Goal: Ask a question

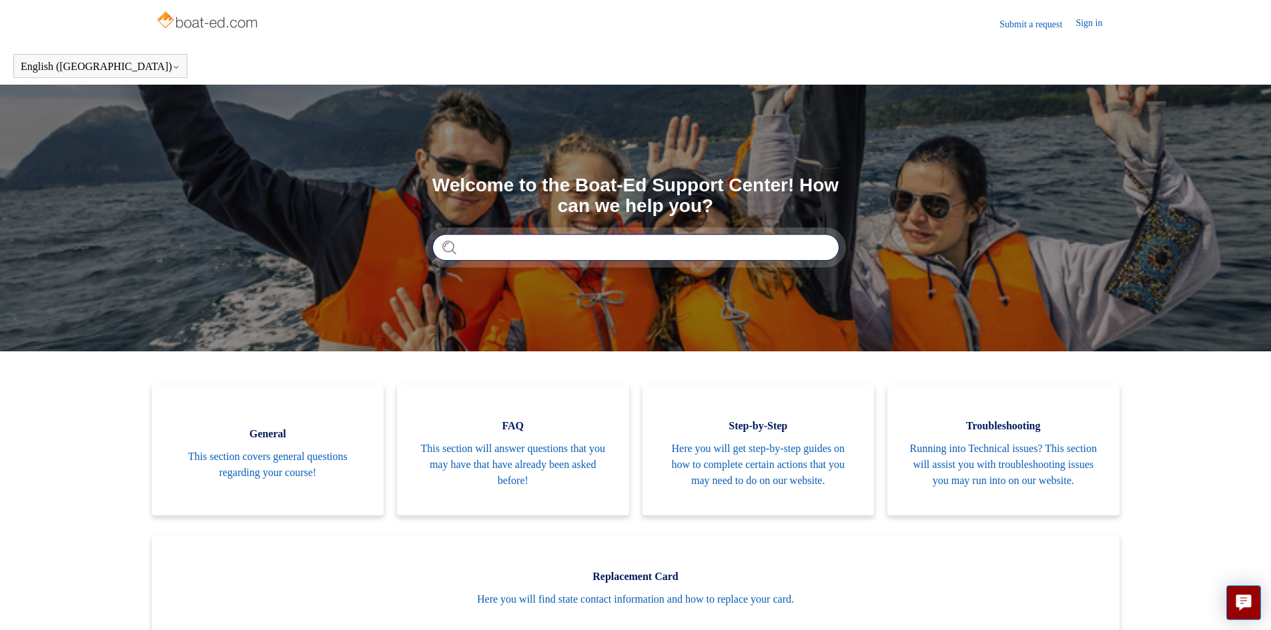
click at [719, 256] on input "Search" at bounding box center [635, 247] width 407 height 27
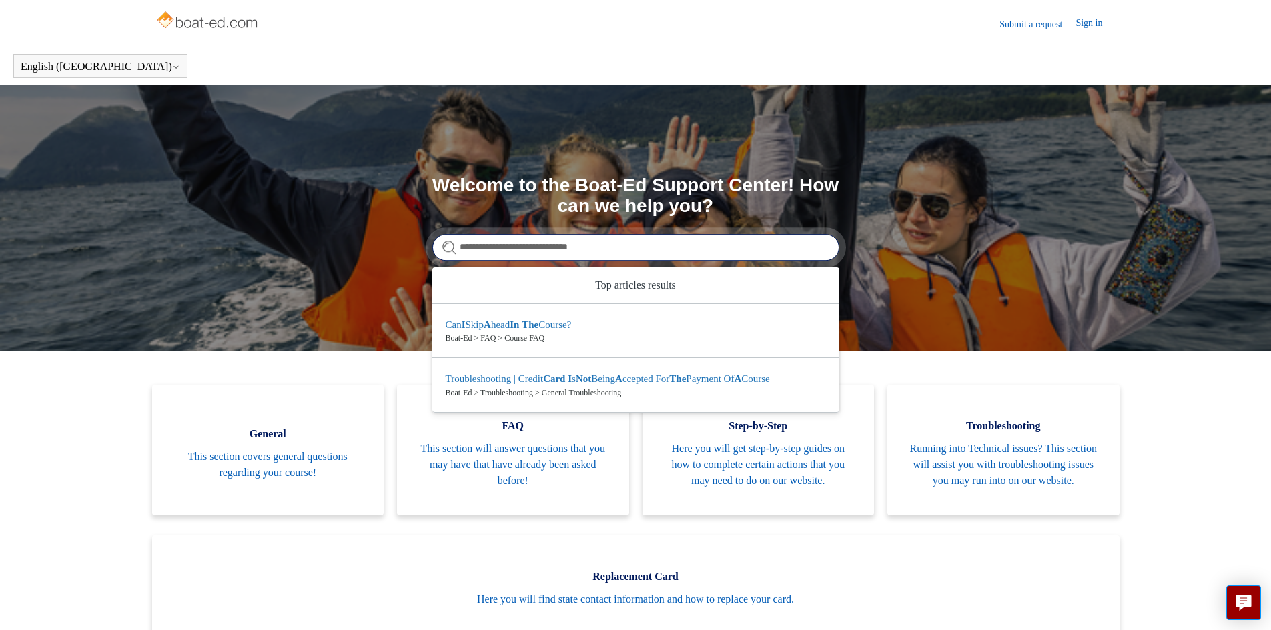
type input "**********"
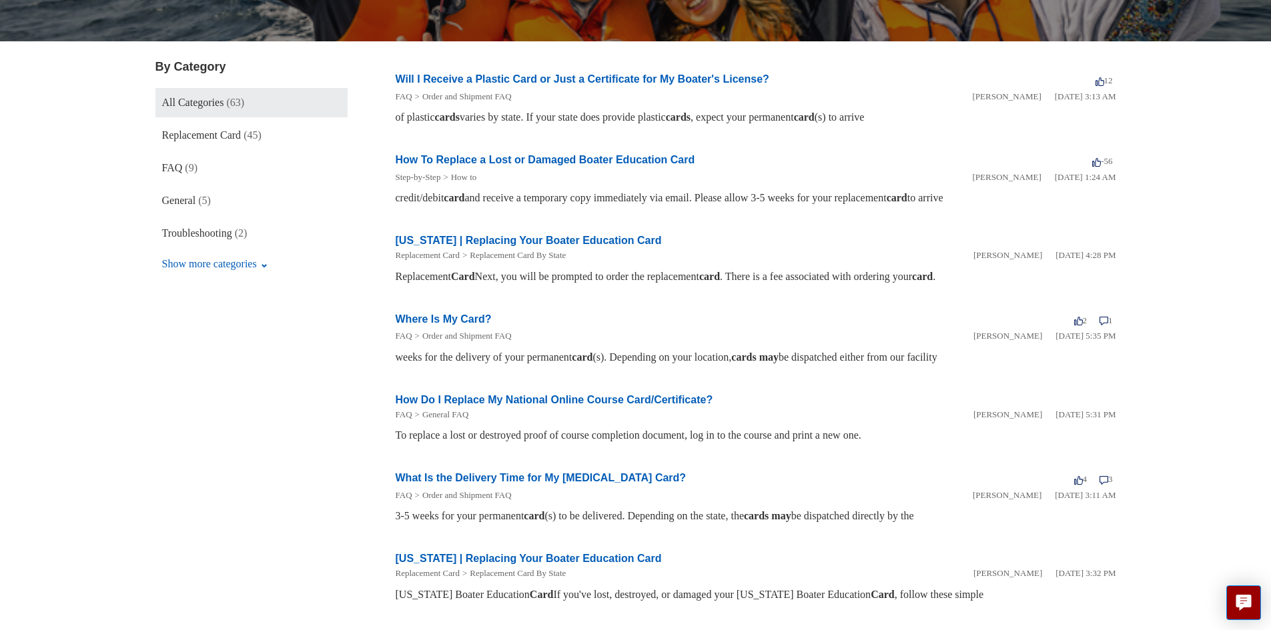
scroll to position [200, 0]
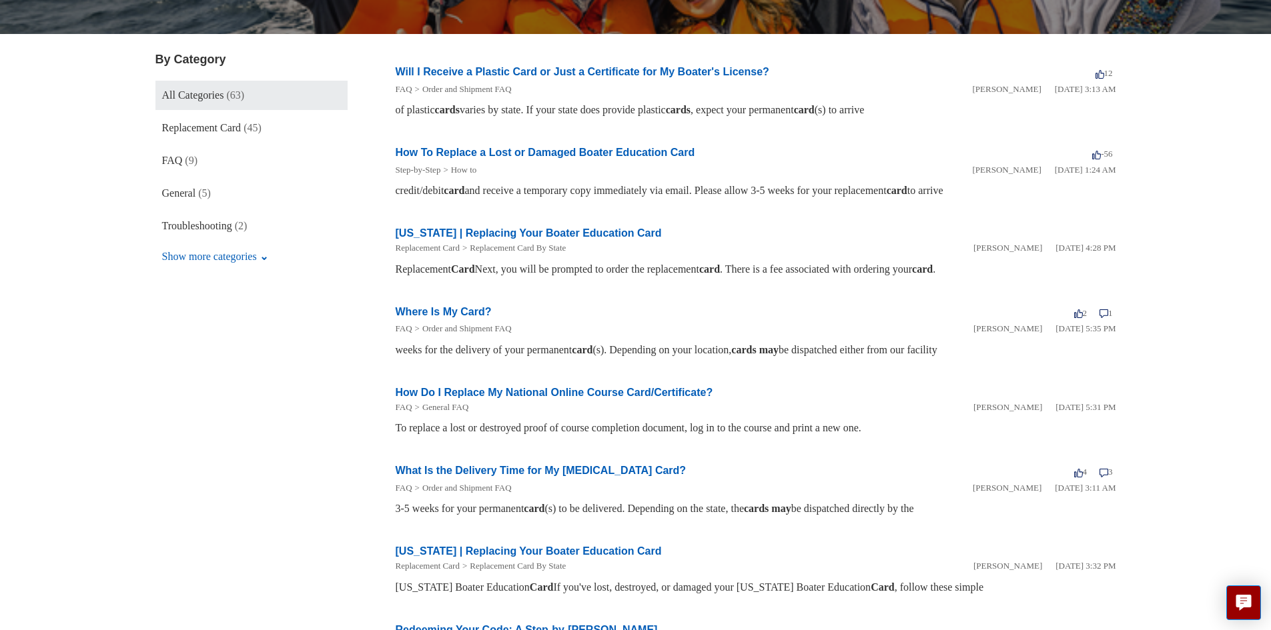
click at [428, 309] on link "Where Is My Card?" at bounding box center [444, 311] width 96 height 11
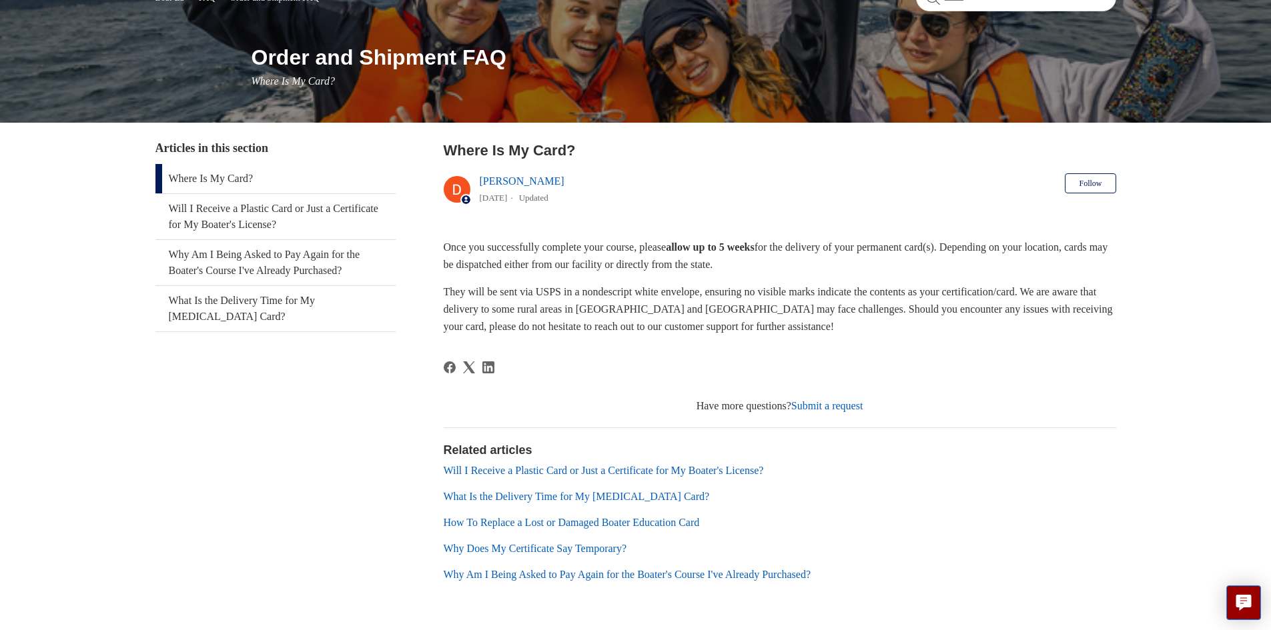
scroll to position [179, 0]
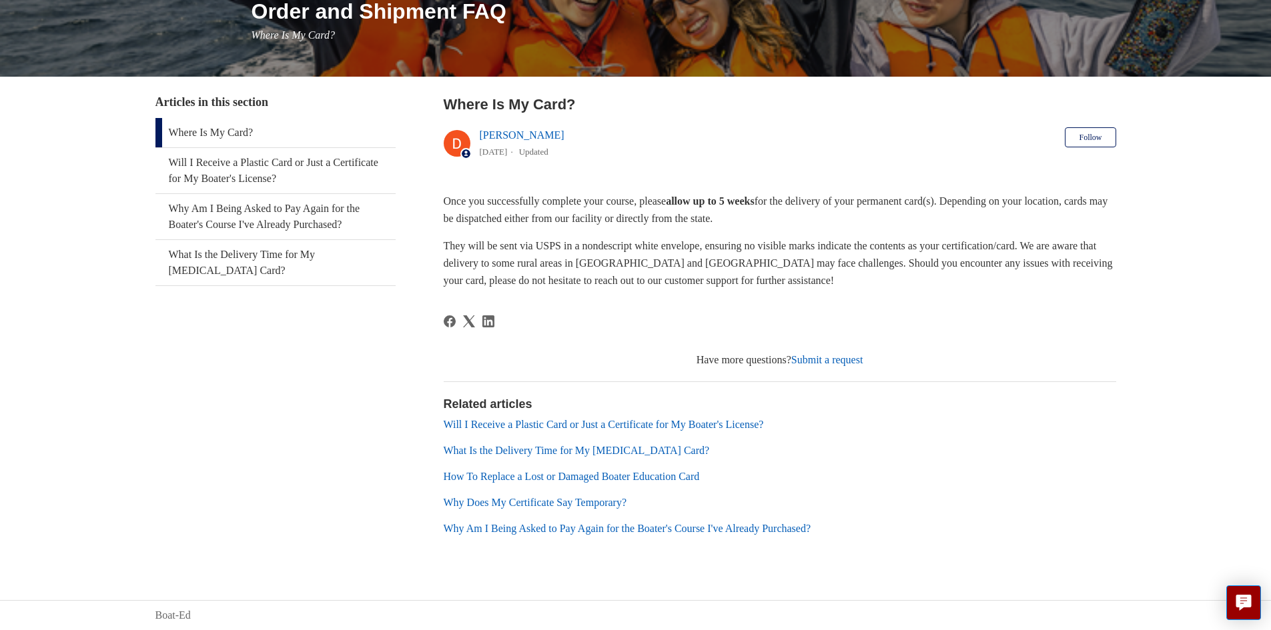
click at [452, 424] on link "Will I Receive a Plastic Card or Just a Certificate for My Boater's License?" at bounding box center [604, 424] width 320 height 11
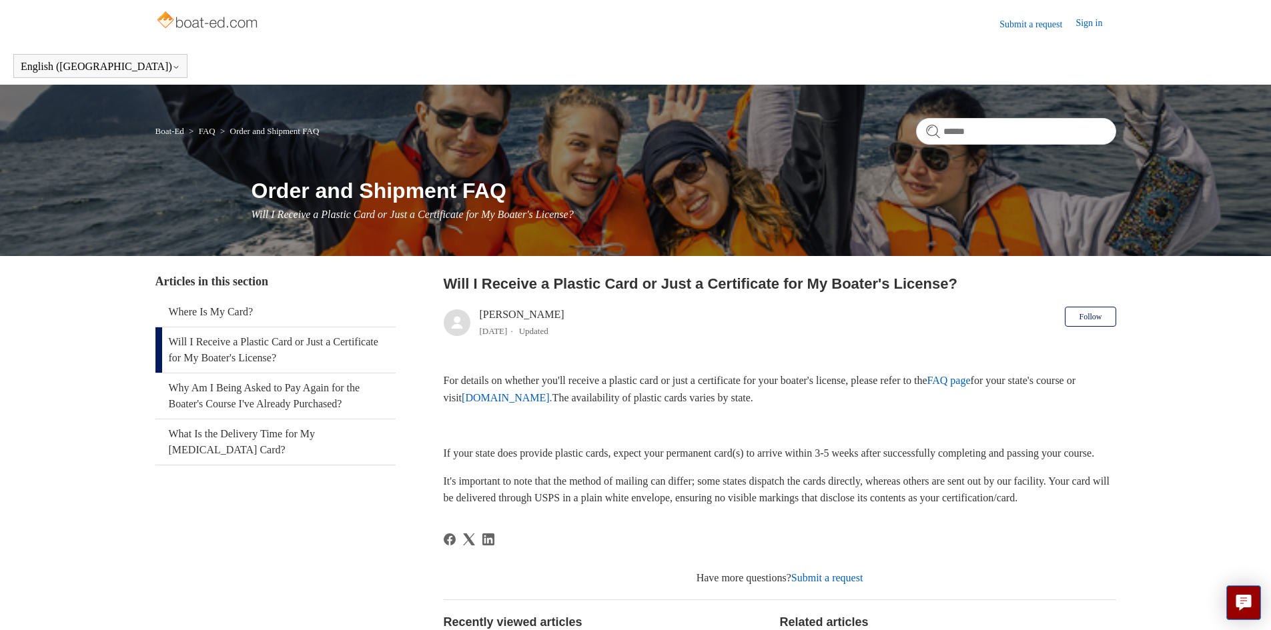
click at [971, 382] on link "FAQ page" at bounding box center [948, 380] width 43 height 11
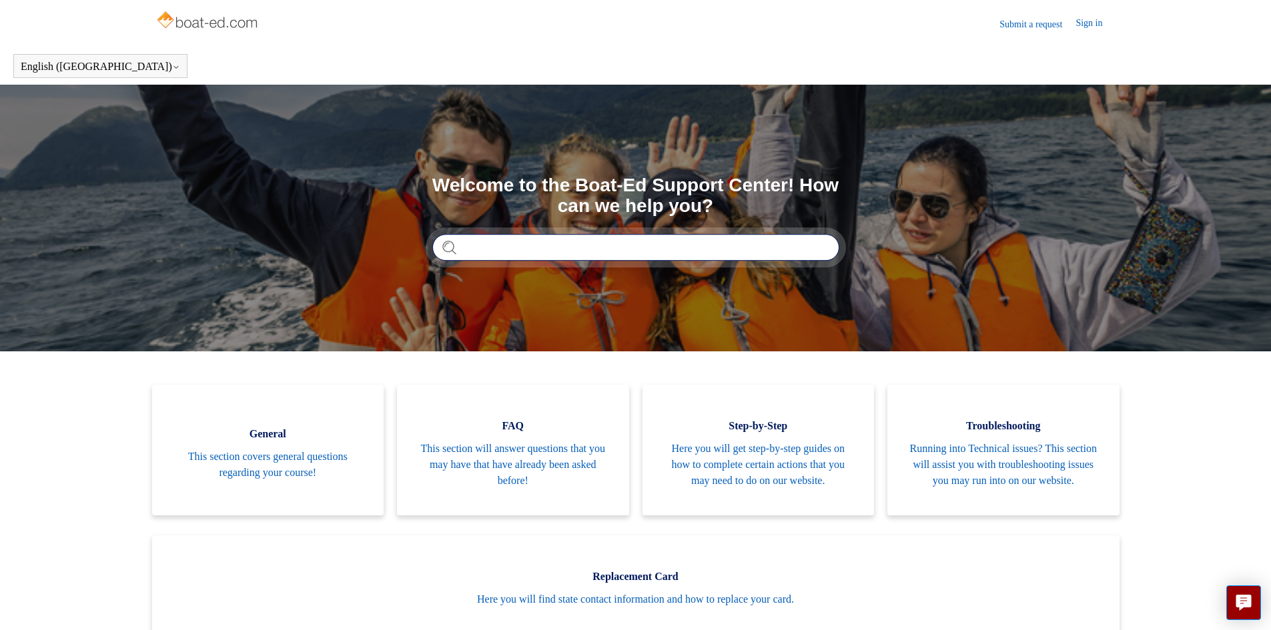
click at [526, 241] on input "Search" at bounding box center [635, 247] width 407 height 27
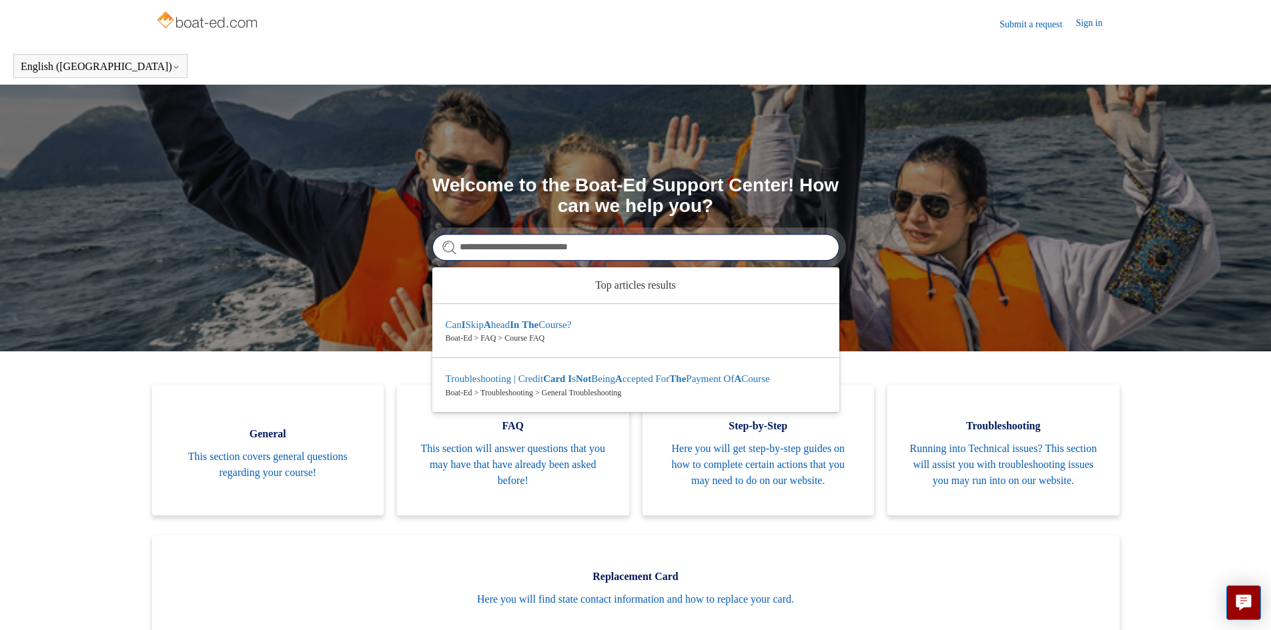
type input "**********"
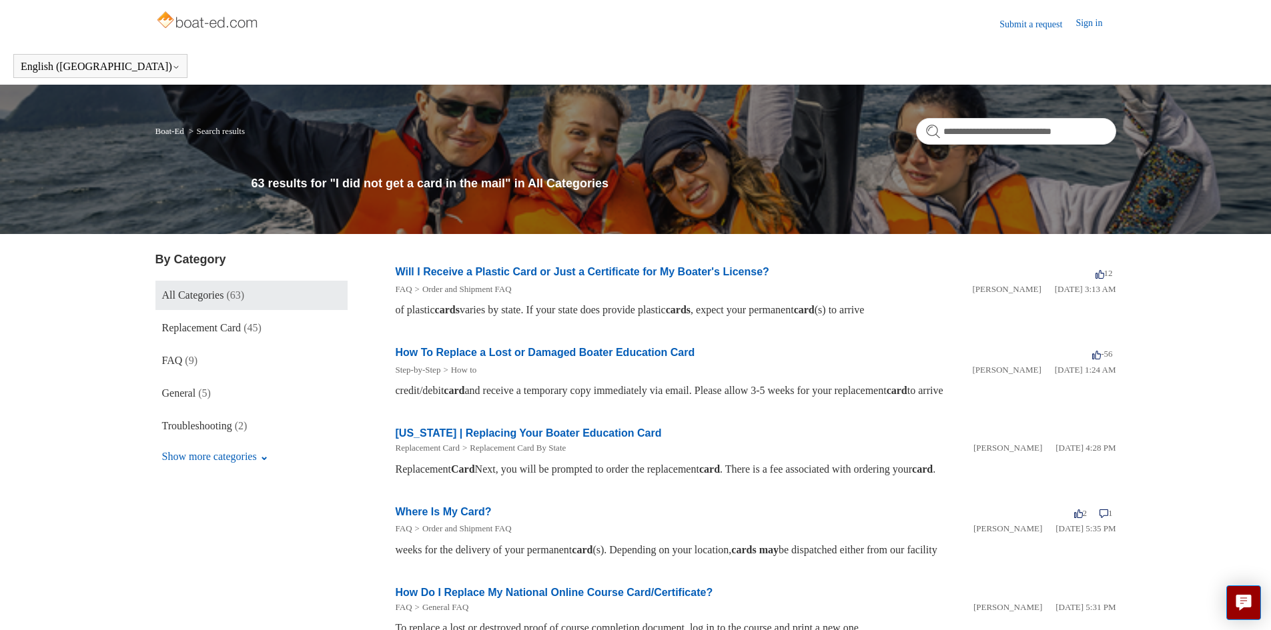
click at [396, 277] on link "Will I Receive a Plastic Card or Just a Certificate for My Boater's License?" at bounding box center [583, 271] width 374 height 11
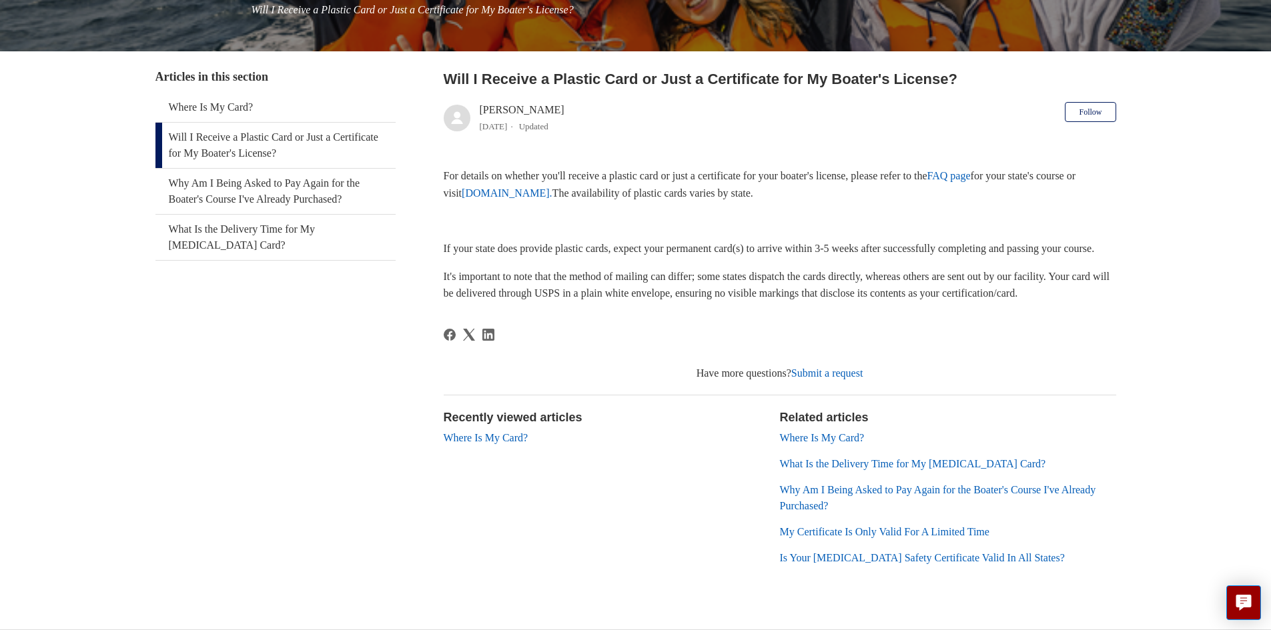
scroll to position [201, 0]
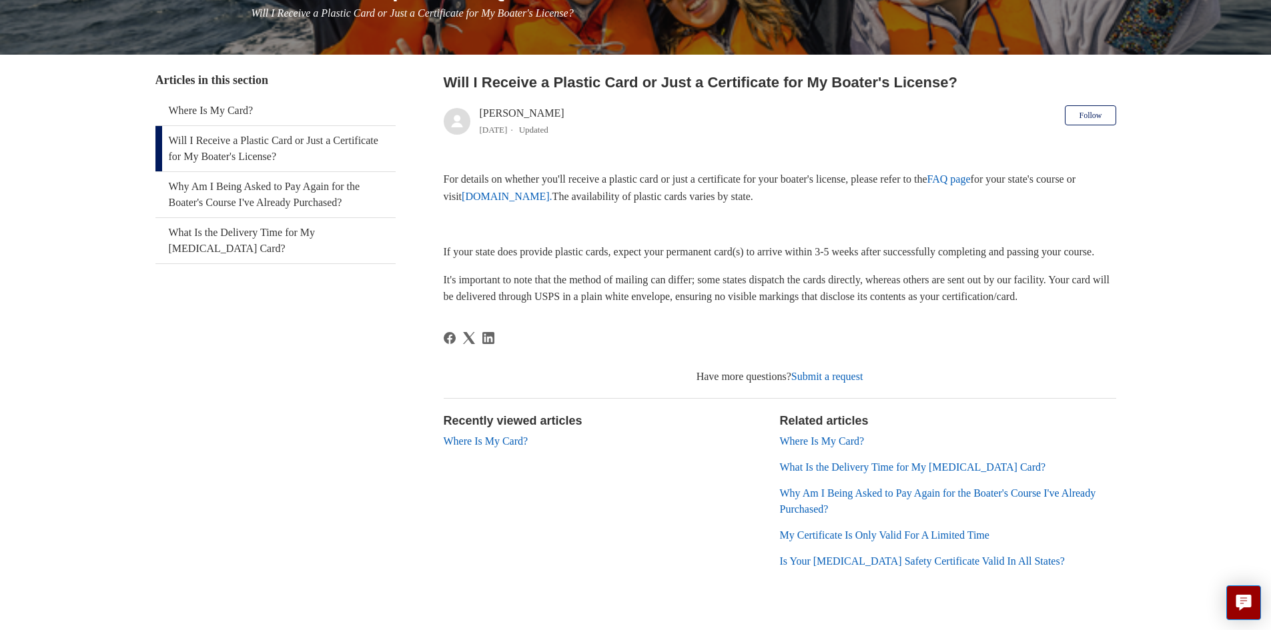
click at [790, 447] on link "Where Is My Card?" at bounding box center [822, 441] width 85 height 11
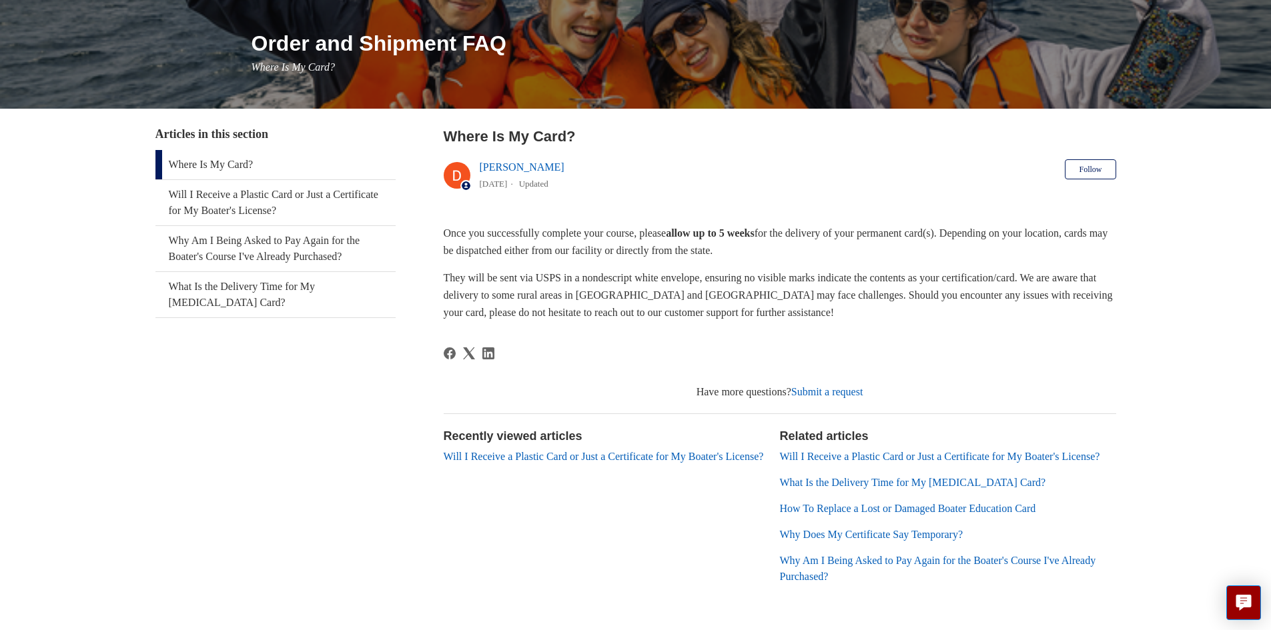
scroll to position [200, 0]
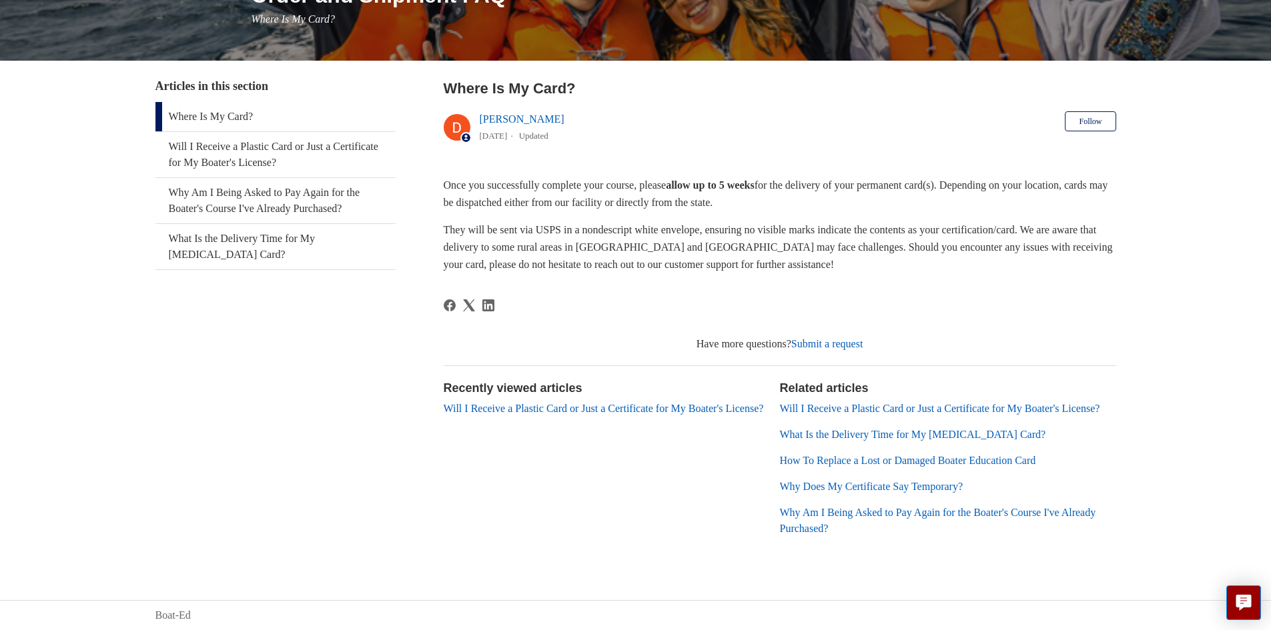
click at [829, 344] on link "Submit a request" at bounding box center [827, 343] width 72 height 11
